Goal: Information Seeking & Learning: Compare options

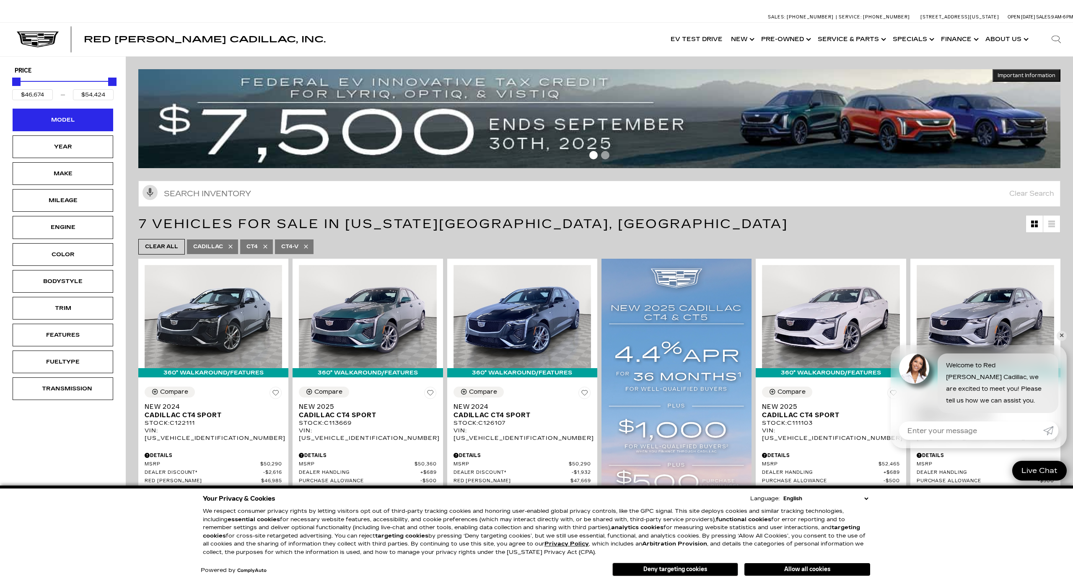
click at [84, 124] on div "Model" at bounding box center [63, 120] width 101 height 23
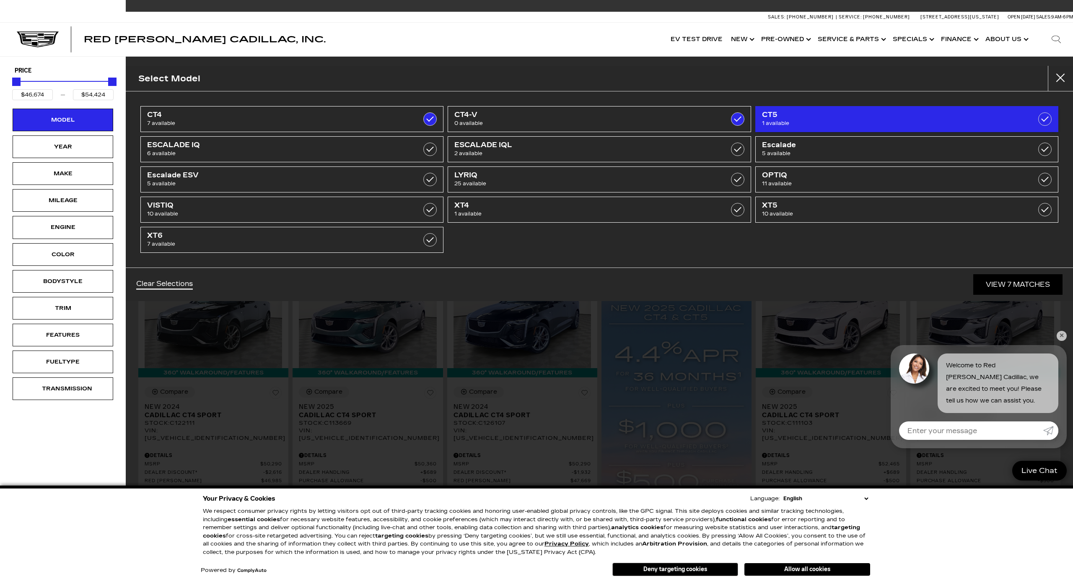
click at [820, 124] on span "1 available" at bounding box center [885, 123] width 247 height 8
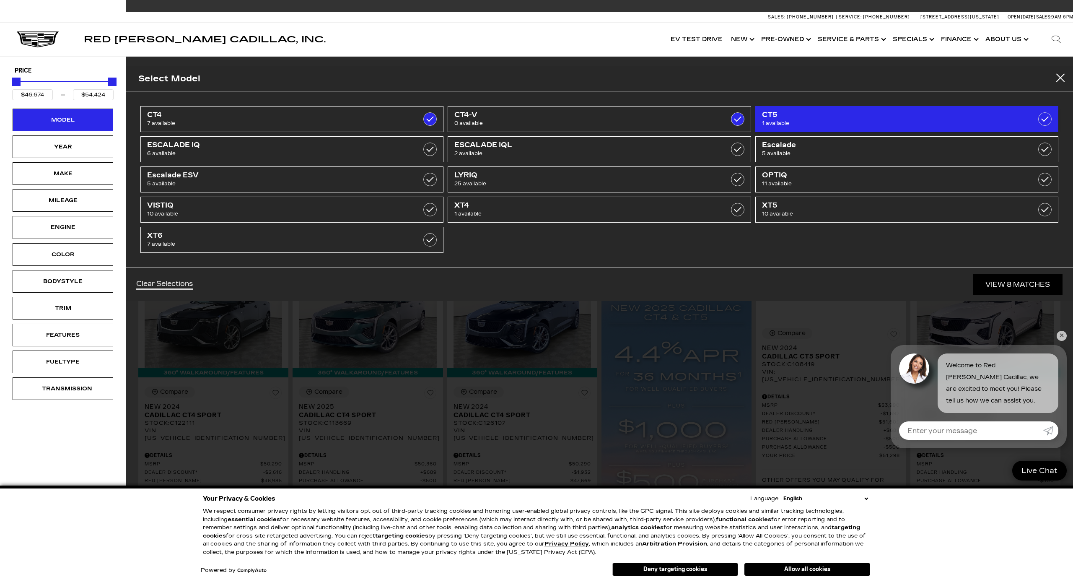
click at [820, 124] on span "1 available" at bounding box center [885, 123] width 247 height 8
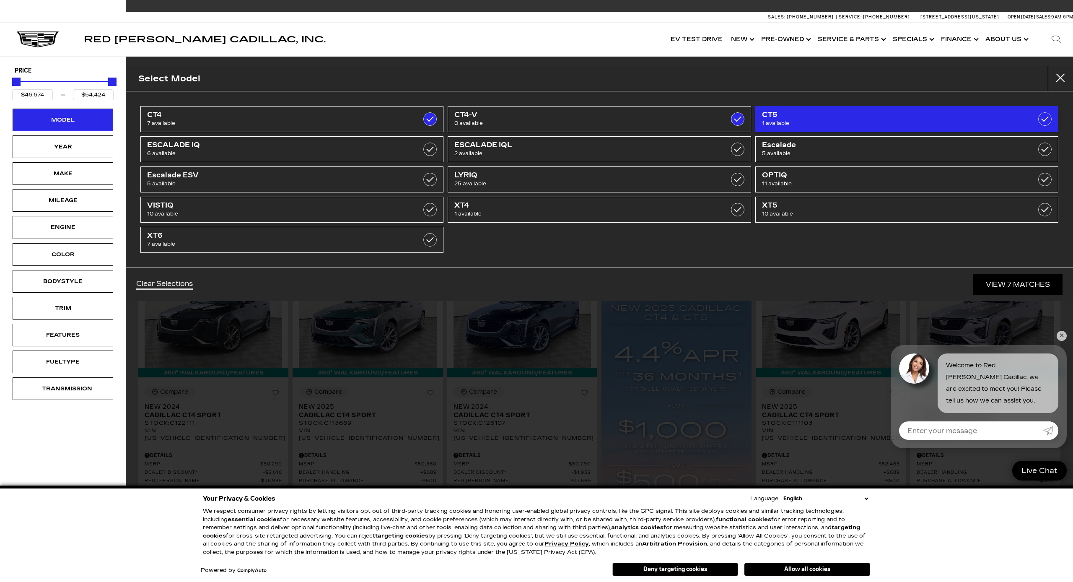
click at [985, 123] on span "1 available" at bounding box center [885, 123] width 247 height 8
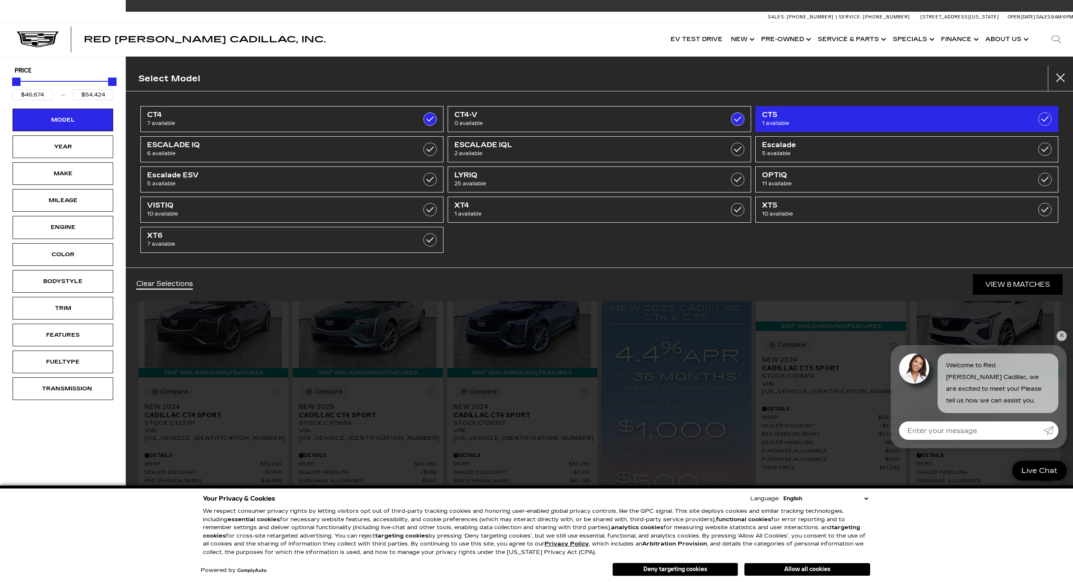
click at [985, 123] on span "1 available" at bounding box center [885, 123] width 247 height 8
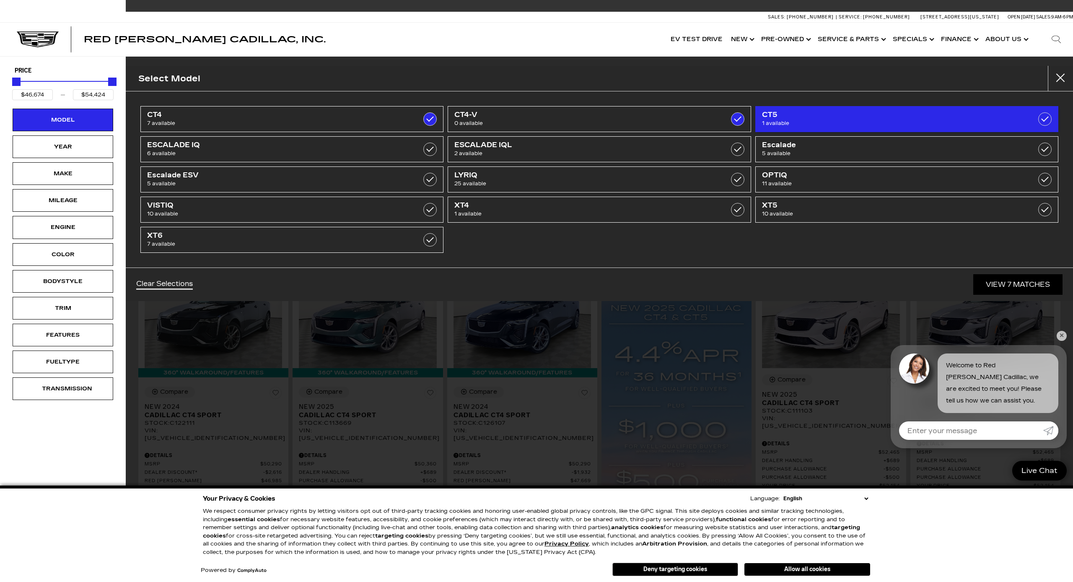
checkbox input "false"
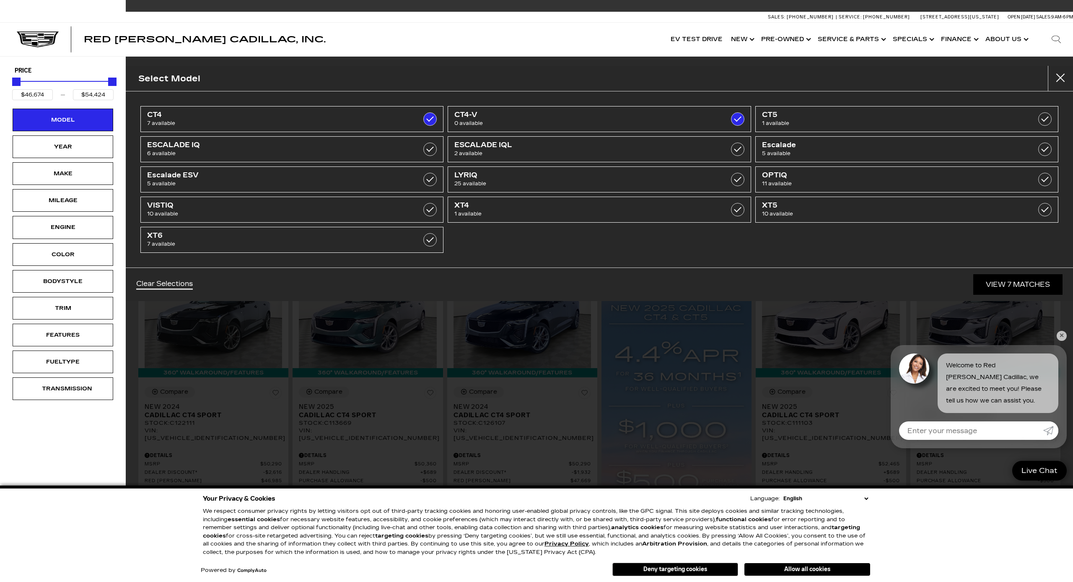
click at [1026, 290] on link "View 7 Matches" at bounding box center [1018, 284] width 89 height 21
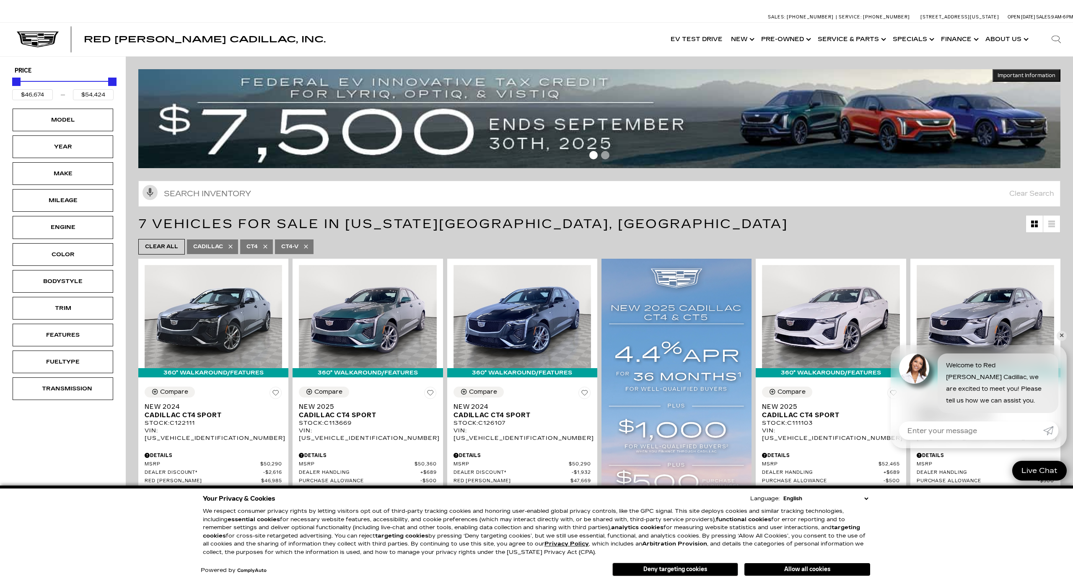
click at [265, 245] on icon at bounding box center [265, 246] width 7 height 7
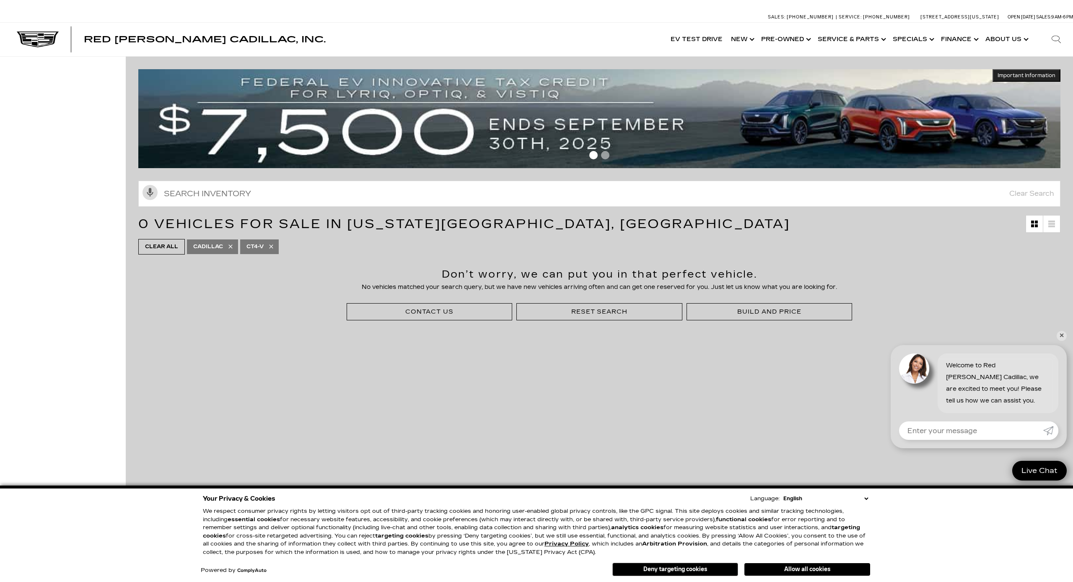
click at [272, 245] on icon at bounding box center [271, 246] width 7 height 7
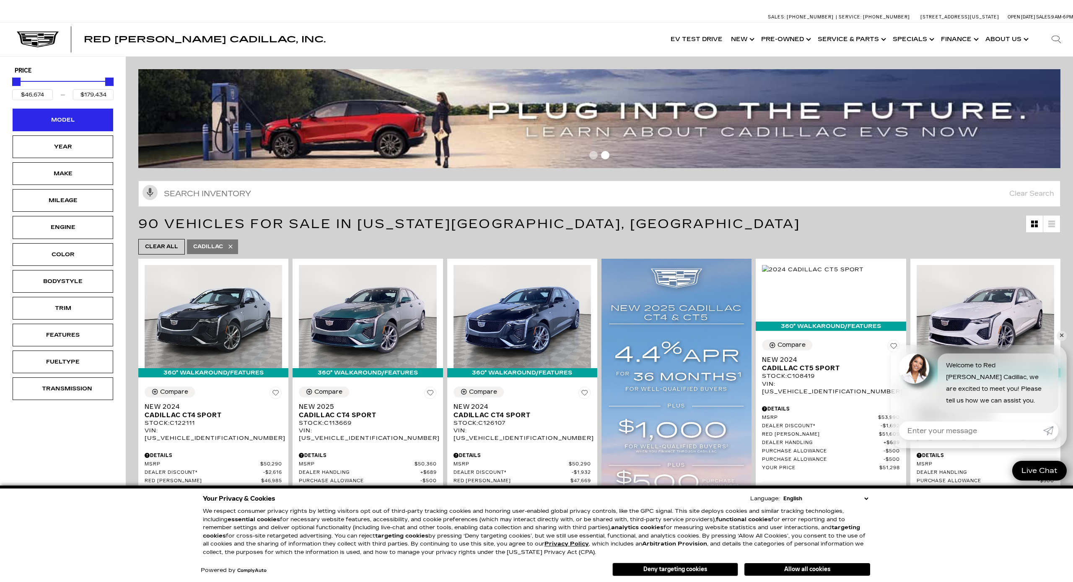
click at [80, 122] on div "Model" at bounding box center [63, 119] width 42 height 9
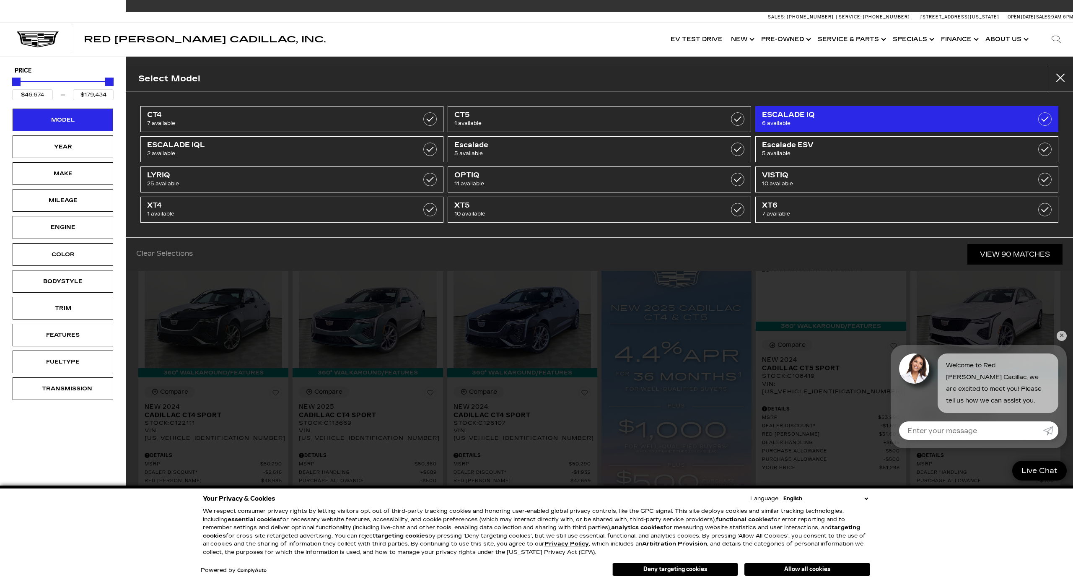
click at [1048, 118] on label at bounding box center [1045, 118] width 13 height 13
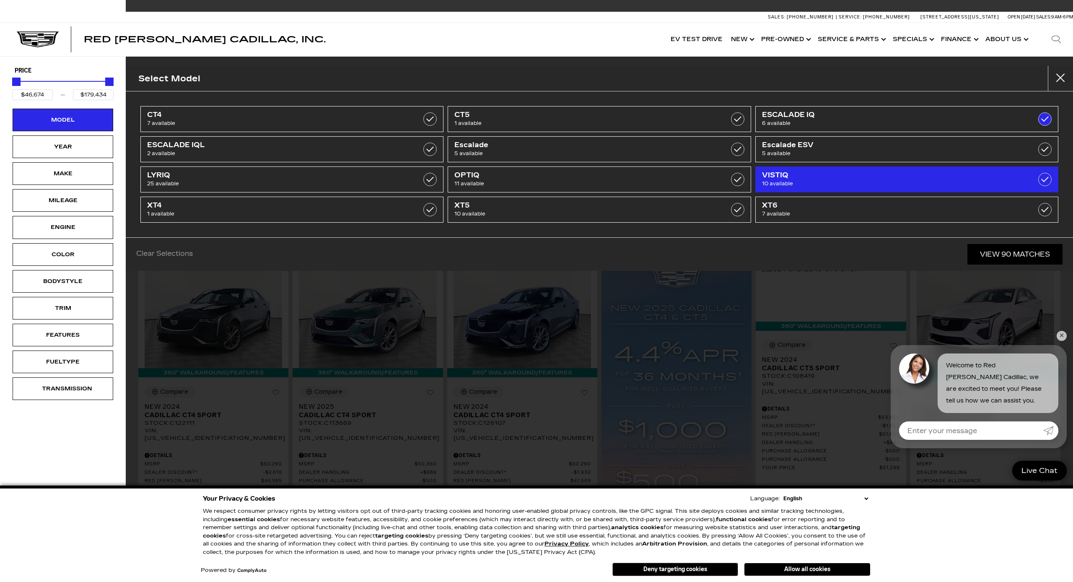
type input "$133,515"
type input "$158,810"
checkbox input "true"
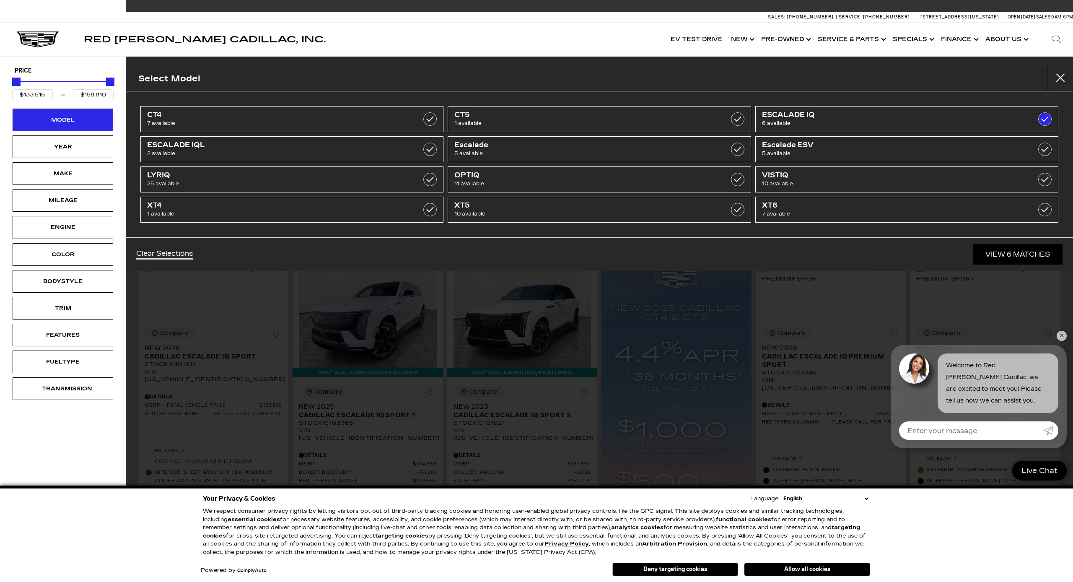
click at [1009, 256] on link "View 6 Matches" at bounding box center [1018, 254] width 90 height 21
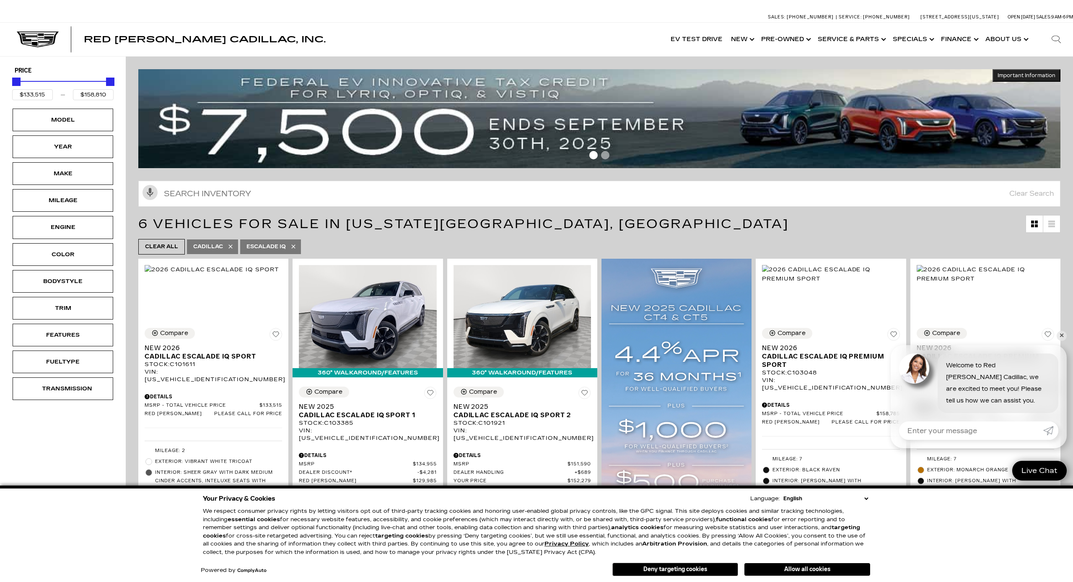
click at [295, 246] on icon at bounding box center [293, 247] width 4 height 4
type input "$46,674"
type input "$179,434"
